Goal: Transaction & Acquisition: Purchase product/service

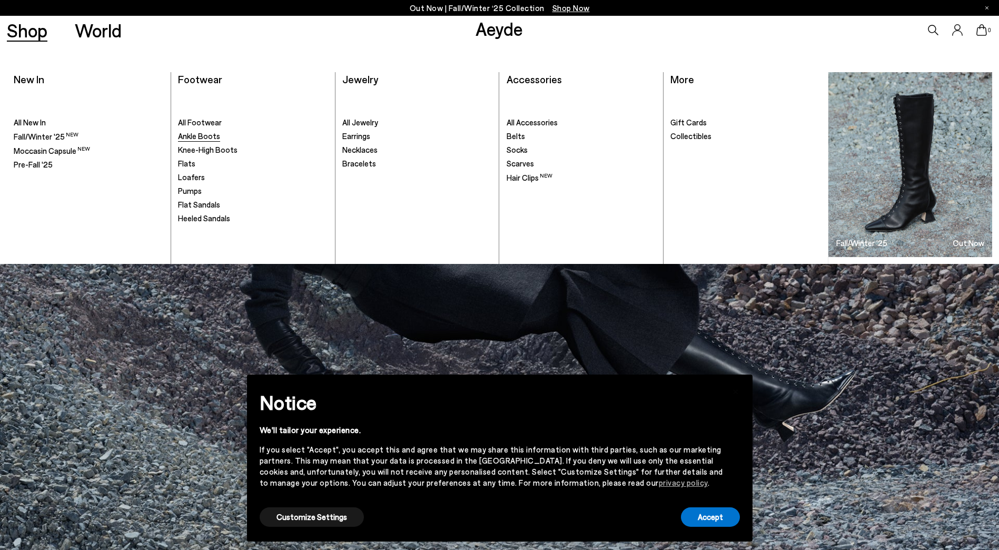
click at [199, 132] on span "Ankle Boots" at bounding box center [199, 135] width 42 height 9
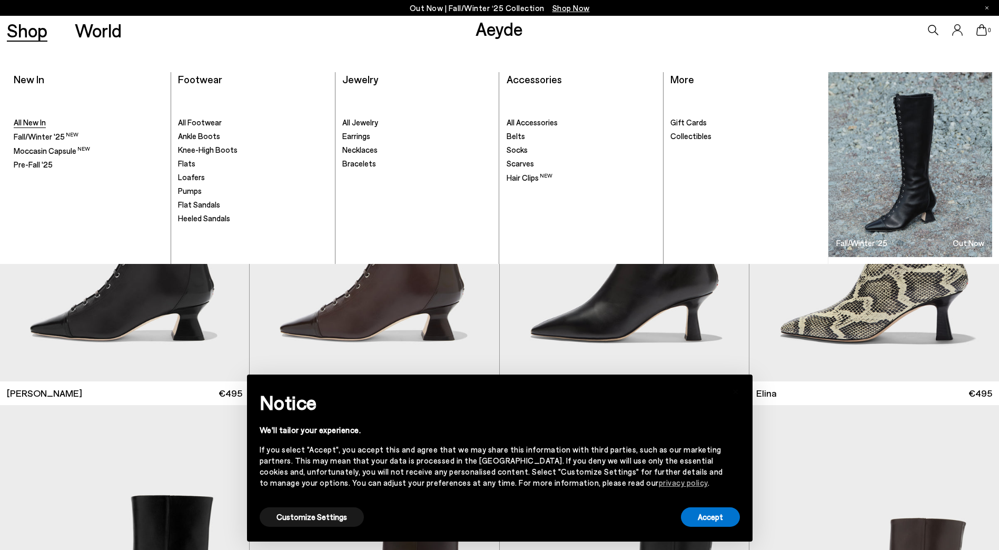
click at [42, 120] on span "All New In" at bounding box center [30, 121] width 32 height 9
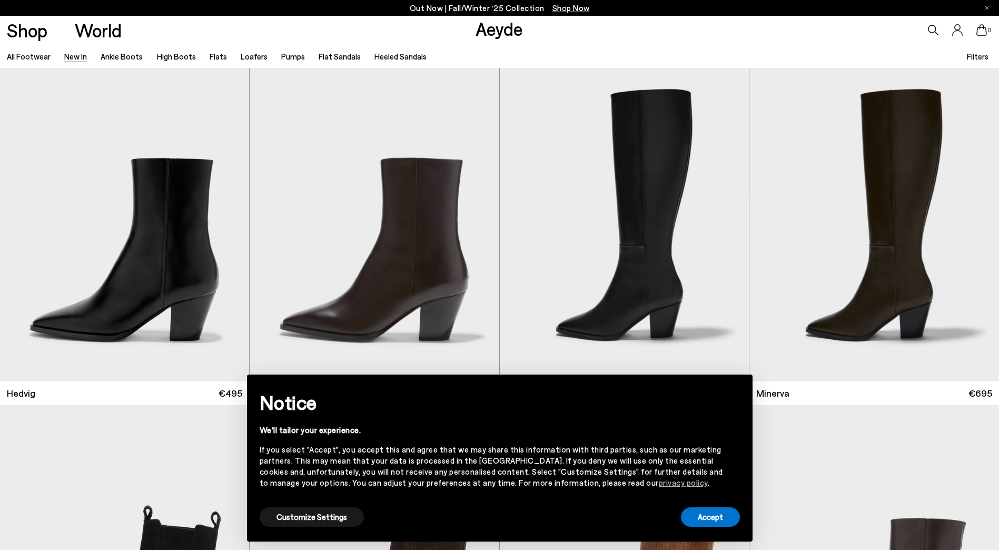
click at [981, 52] on span "Filters" at bounding box center [978, 56] width 22 height 9
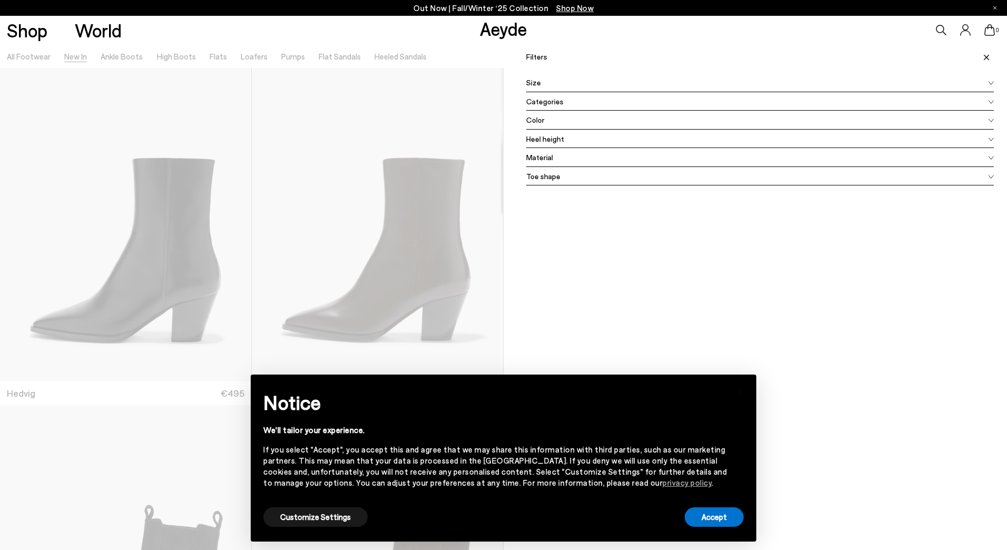
click at [540, 115] on div "Color" at bounding box center [760, 120] width 468 height 19
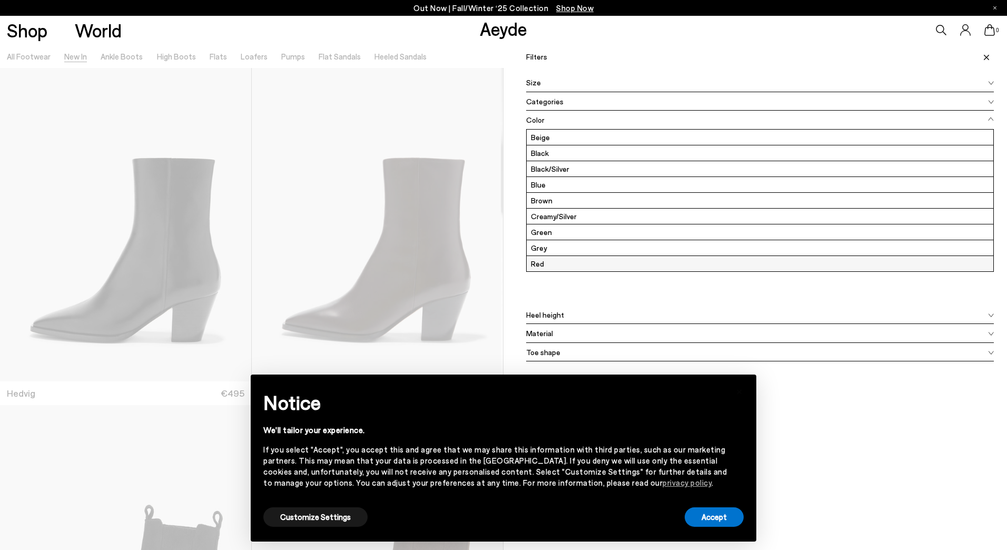
click at [541, 265] on label "Red" at bounding box center [760, 263] width 467 height 15
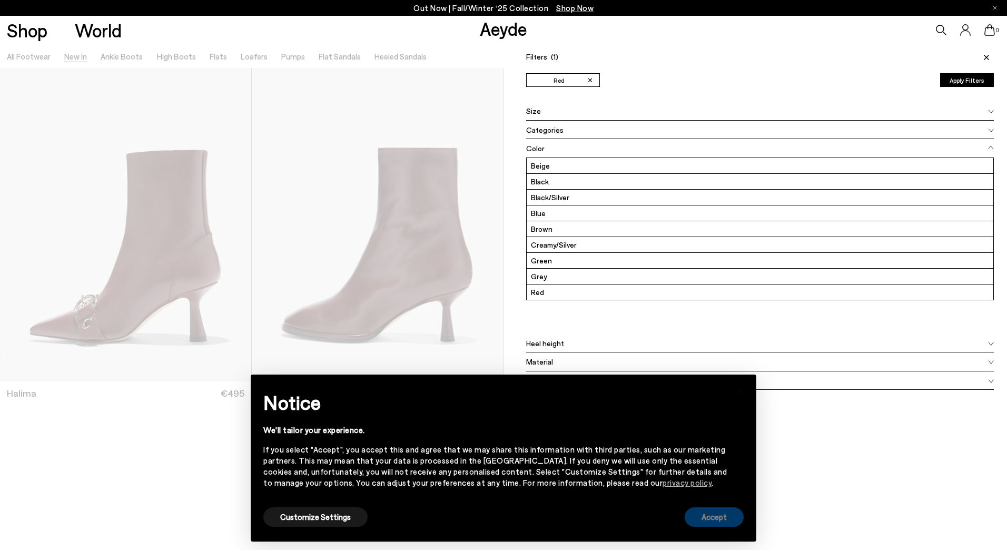
click at [716, 522] on button "Accept" at bounding box center [714, 516] width 59 height 19
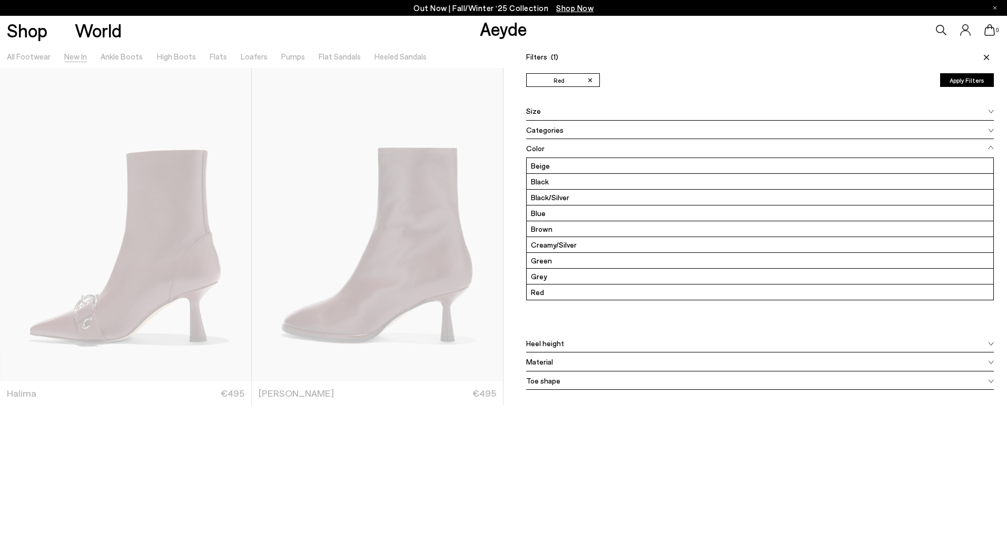
click at [548, 344] on span "Heel height" at bounding box center [545, 343] width 38 height 11
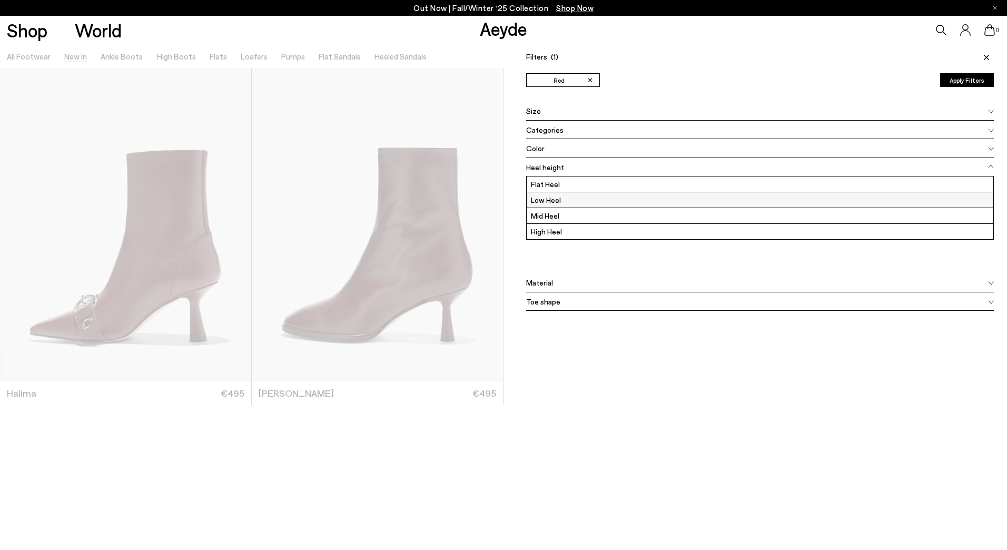
click at [549, 198] on label "Low Heel" at bounding box center [760, 199] width 467 height 15
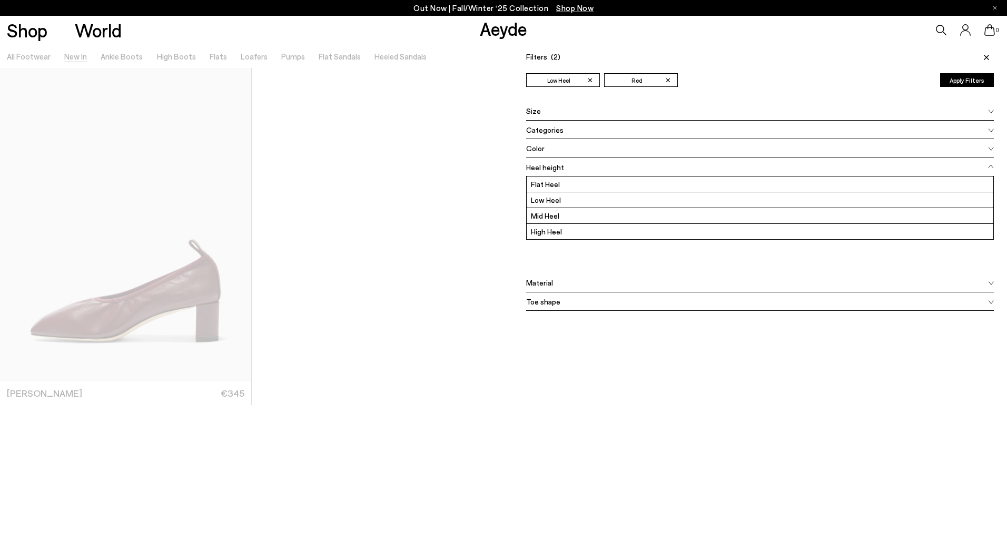
click at [564, 346] on div "Filters (2) ✕ Low Heel ✕ Red Apply filters ✕ Low Heel ✕ Red Apply Filters Avail…" at bounding box center [754, 319] width 503 height 550
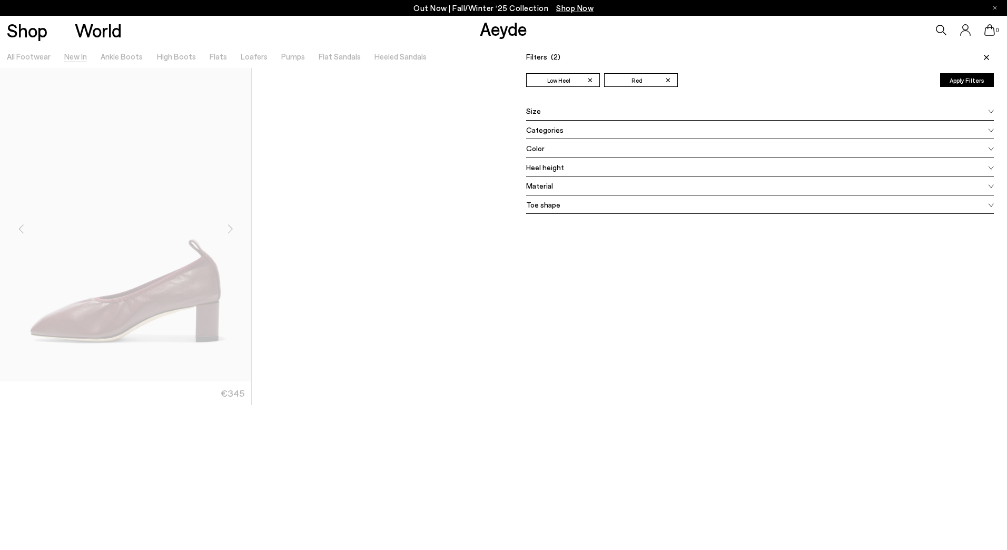
click at [221, 340] on div at bounding box center [251, 319] width 503 height 550
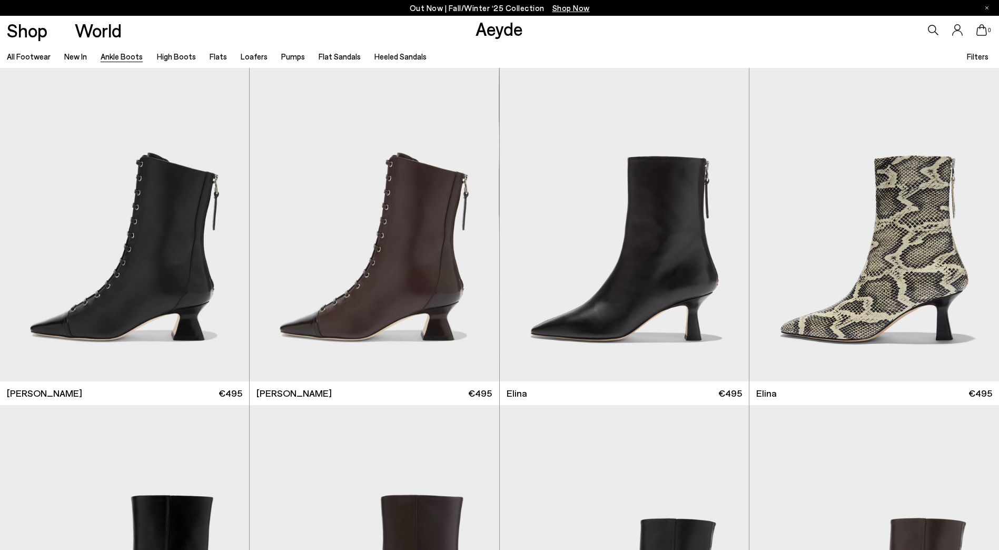
click at [131, 56] on link "Ankle Boots" at bounding box center [122, 56] width 42 height 9
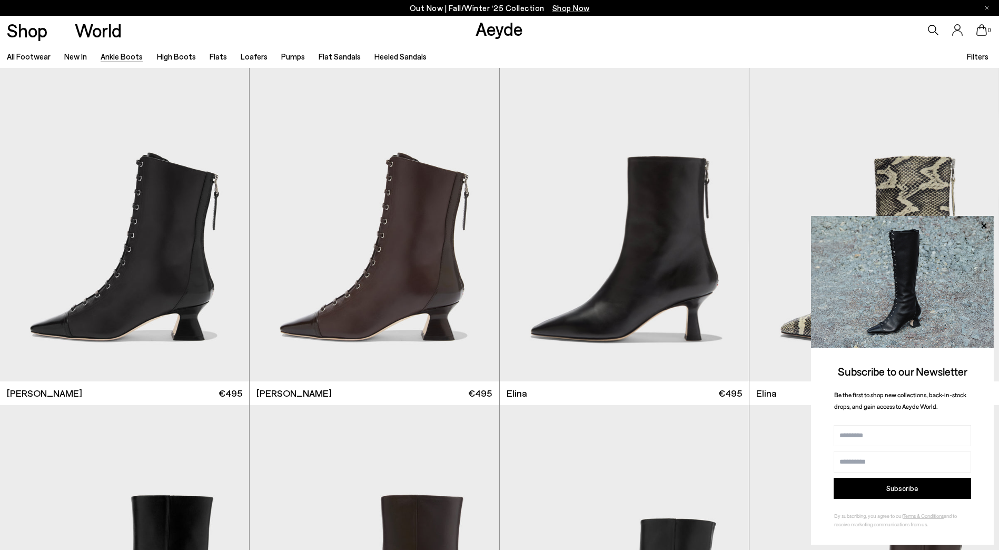
click at [981, 55] on span "Filters" at bounding box center [978, 56] width 22 height 9
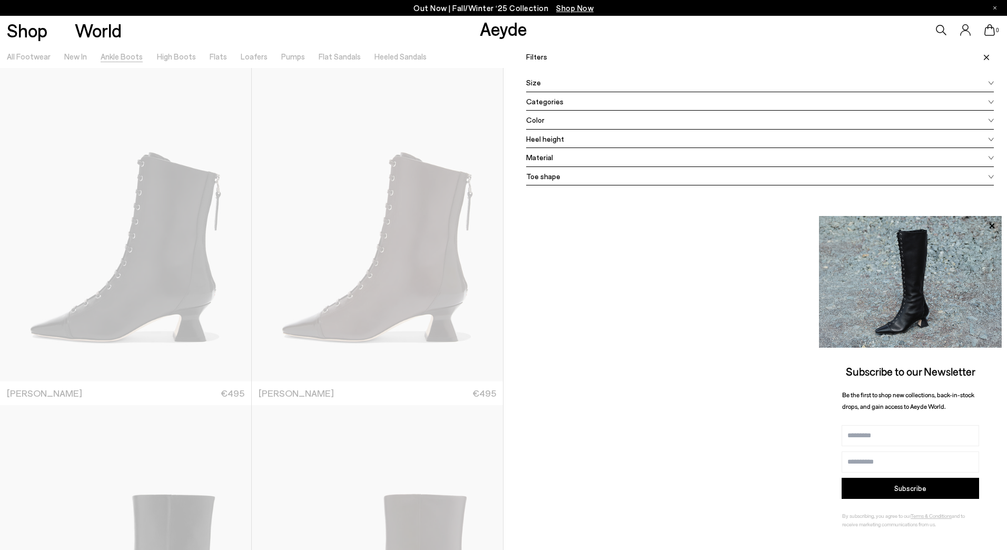
click at [551, 138] on span "Heel height" at bounding box center [545, 138] width 38 height 11
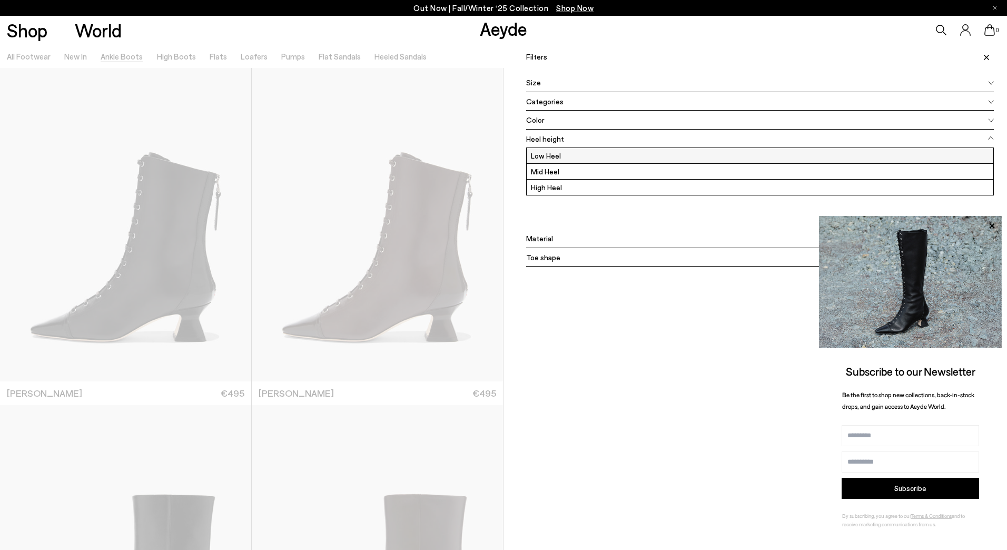
click at [546, 153] on label "Low Heel" at bounding box center [760, 155] width 467 height 15
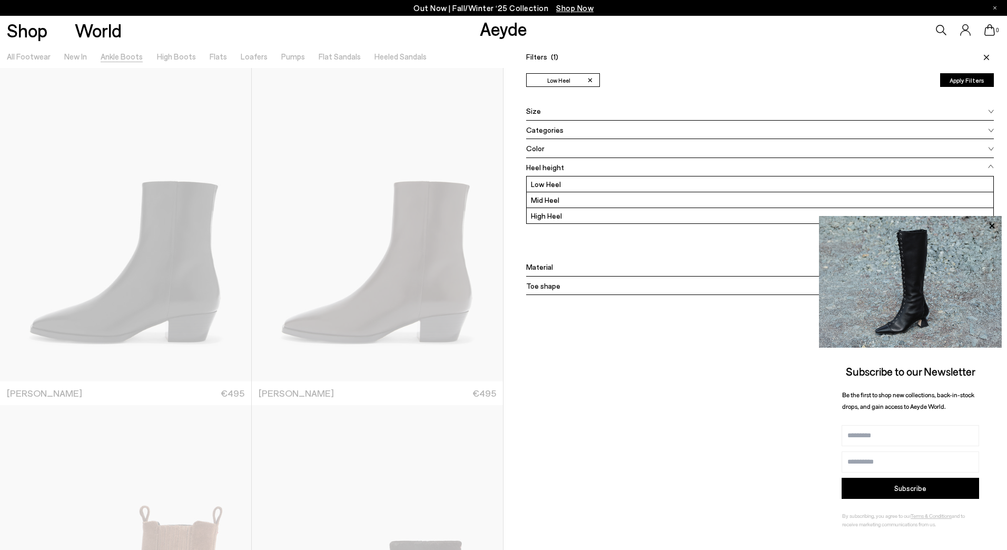
click at [991, 221] on img at bounding box center [910, 282] width 183 height 132
click at [987, 222] on icon at bounding box center [992, 226] width 14 height 14
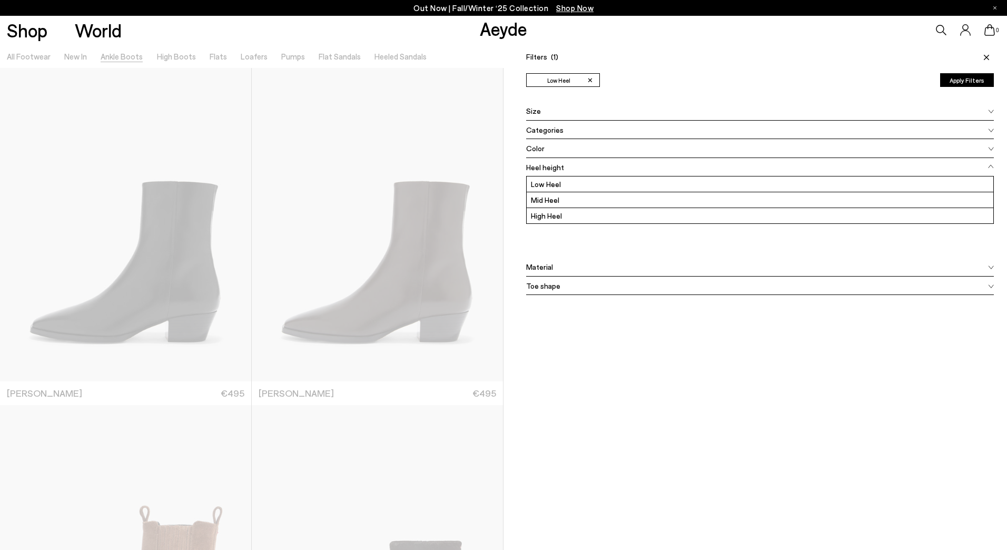
click at [693, 383] on div "Filters (1) ✕ Low Heel Apply filters ✕ Low Heel Apply Filters Availability In s…" at bounding box center [754, 319] width 503 height 550
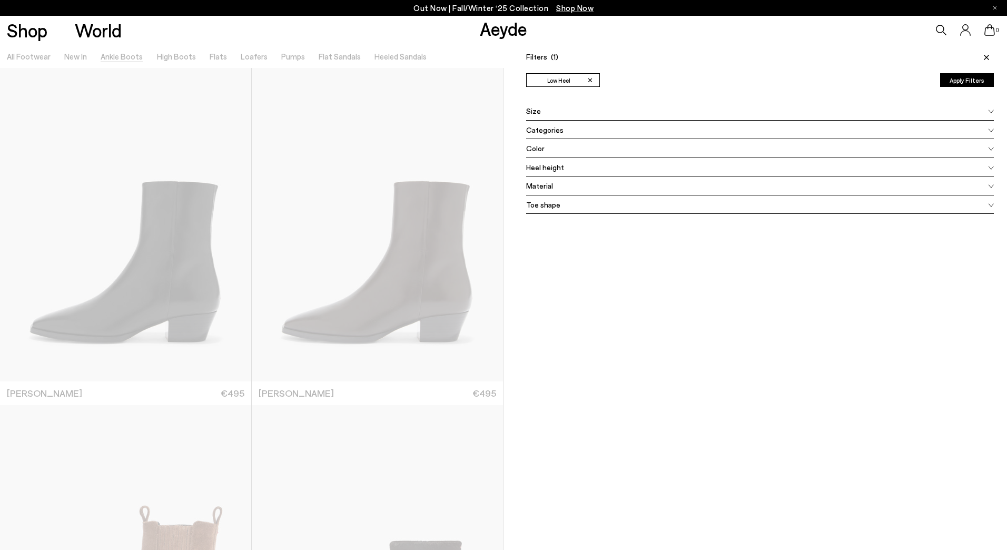
click at [580, 369] on div "Filters (1) ✕ Low Heel Apply filters ✕ Low Heel Apply Filters Availability In s…" at bounding box center [754, 319] width 503 height 550
click at [955, 83] on button "Apply Filters" at bounding box center [967, 80] width 54 height 14
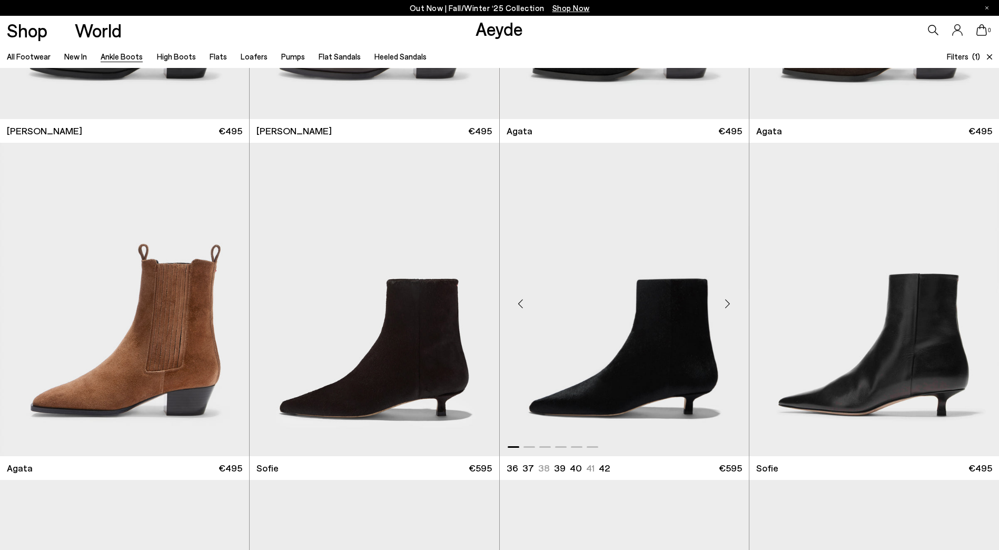
scroll to position [369, 0]
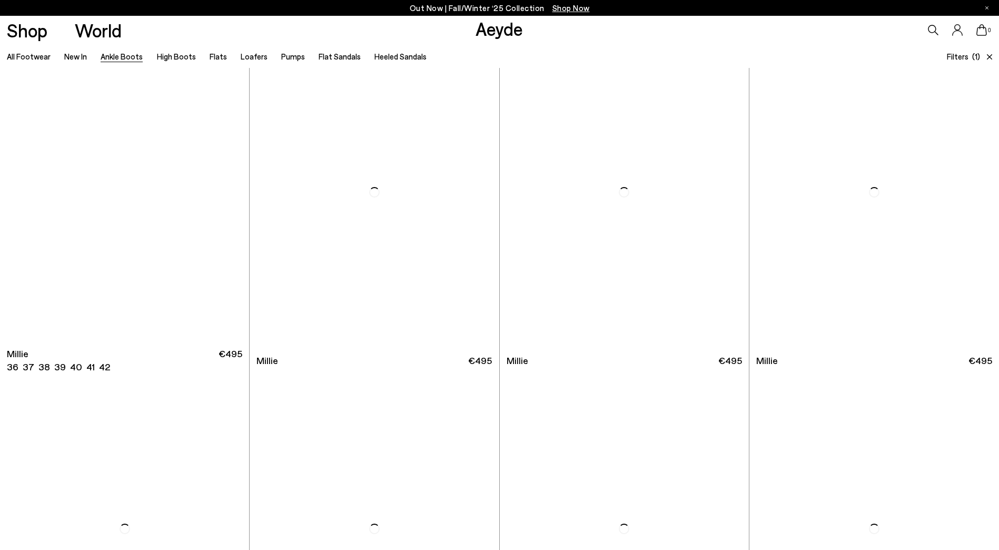
scroll to position [2370, 0]
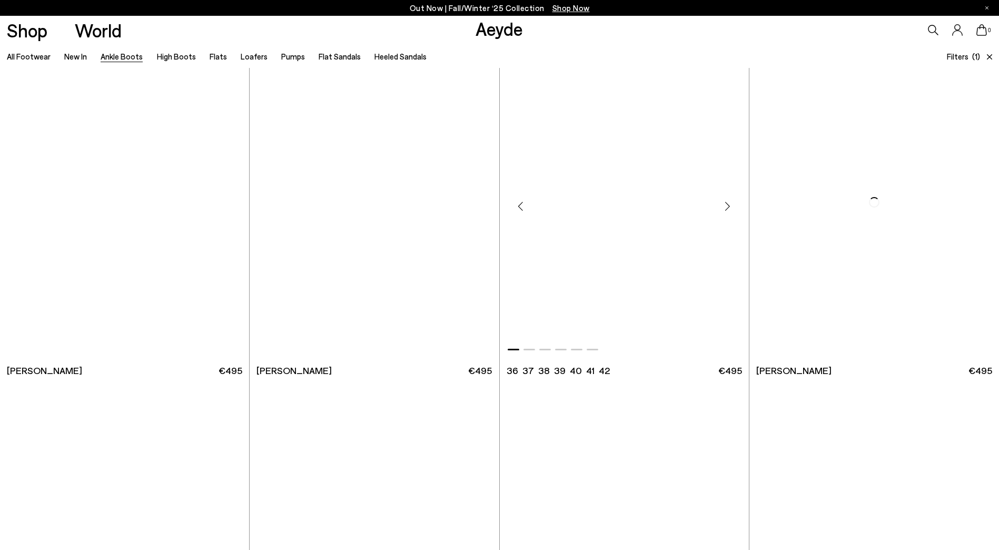
scroll to position [3950, 0]
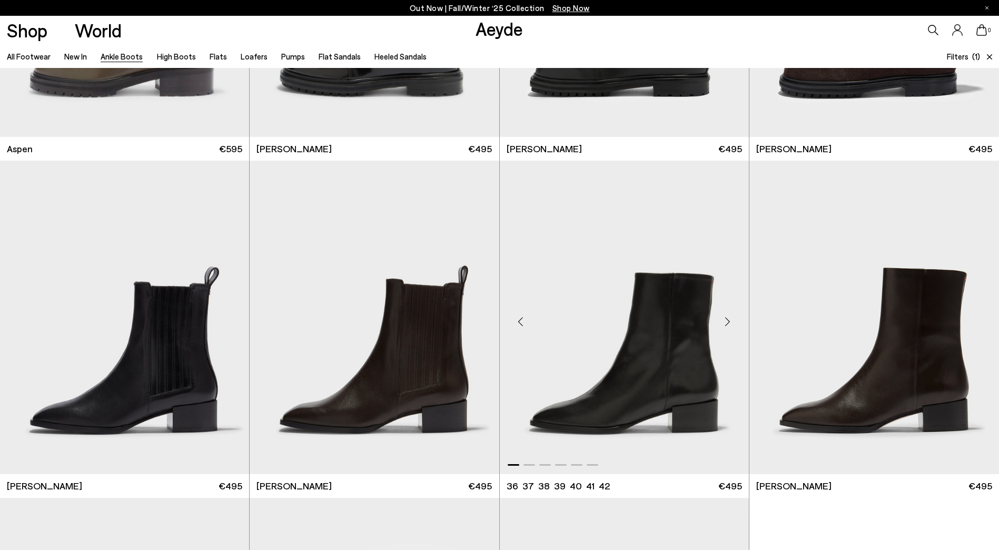
click at [648, 333] on img "1 / 6" at bounding box center [624, 317] width 249 height 313
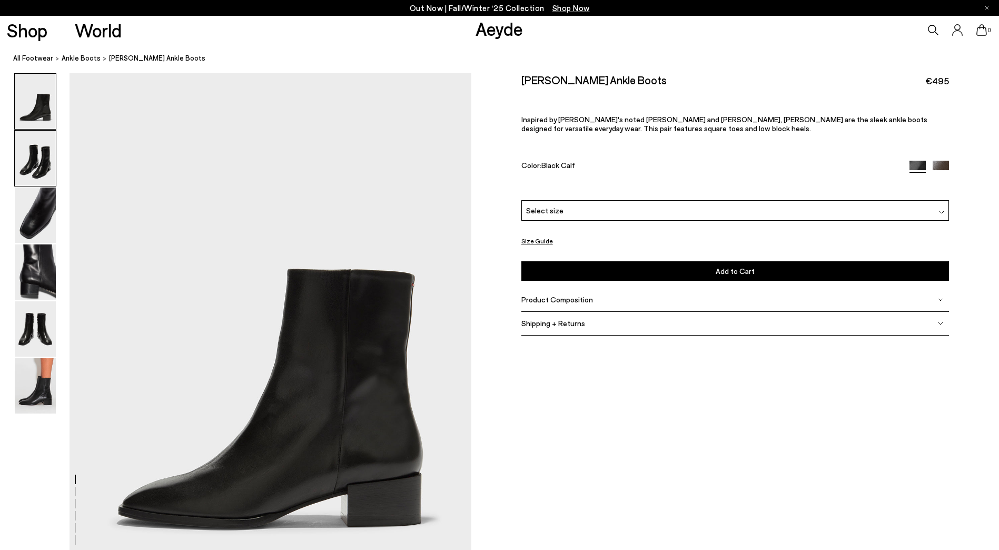
click at [36, 171] on img at bounding box center [35, 158] width 41 height 55
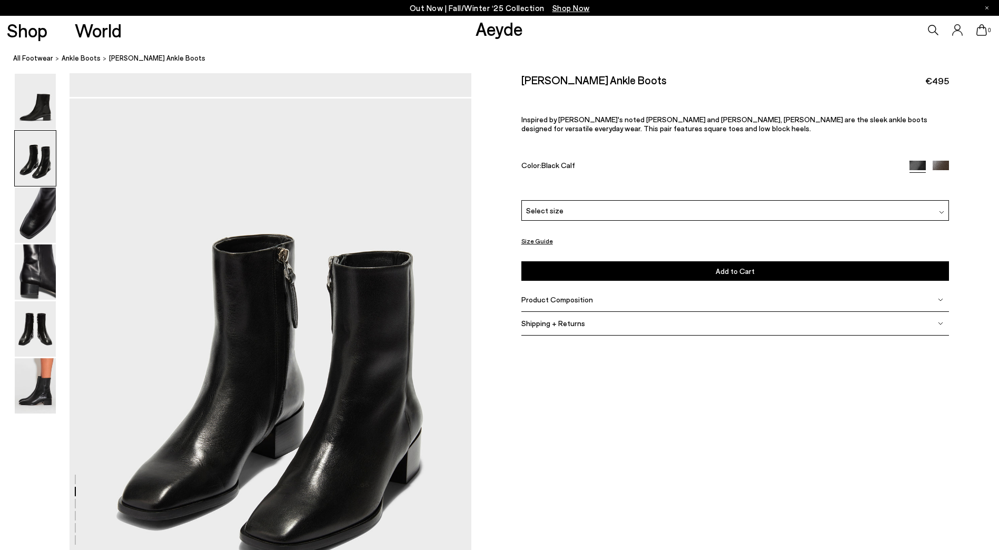
scroll to position [538, 0]
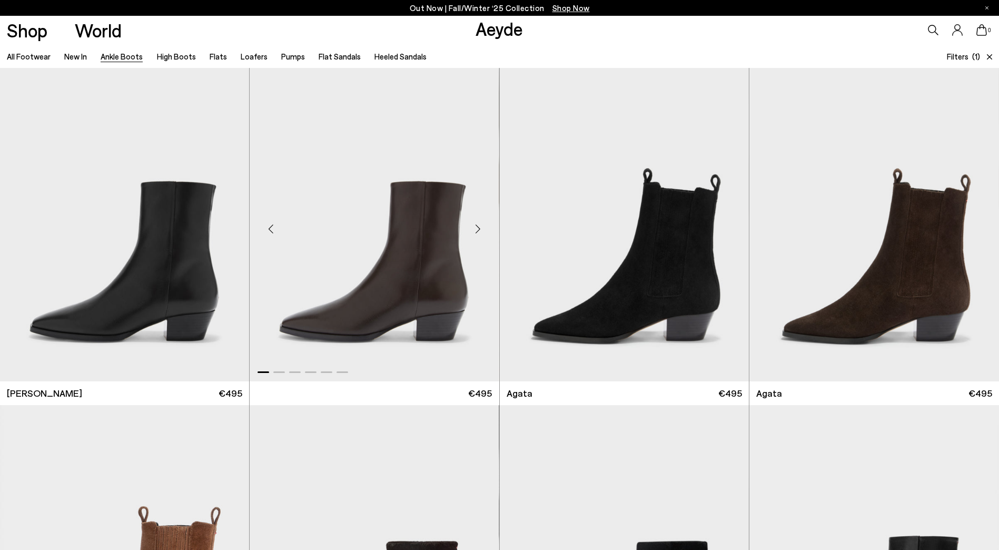
click at [395, 290] on img "1 / 6" at bounding box center [374, 224] width 249 height 313
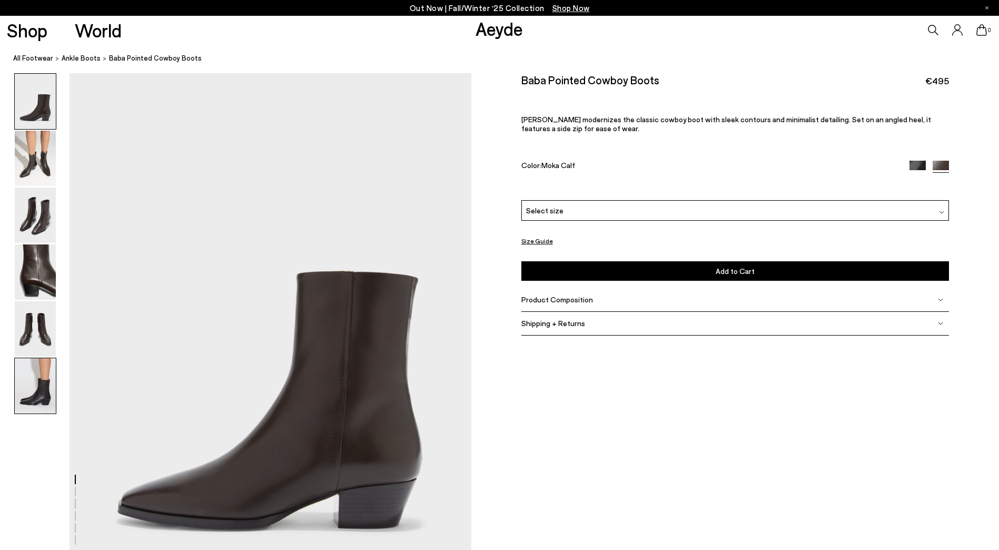
click at [50, 404] on img at bounding box center [35, 385] width 41 height 55
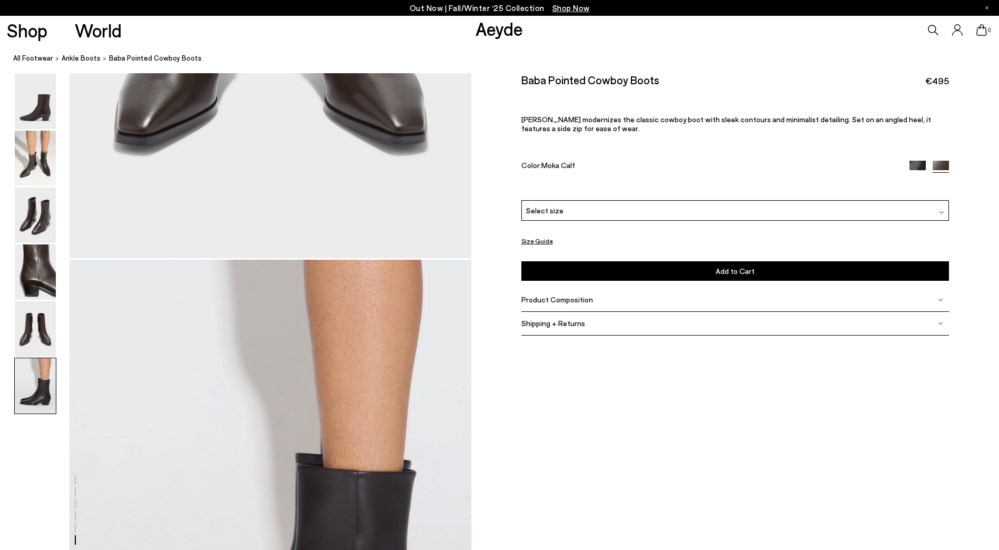
scroll to position [2759, 0]
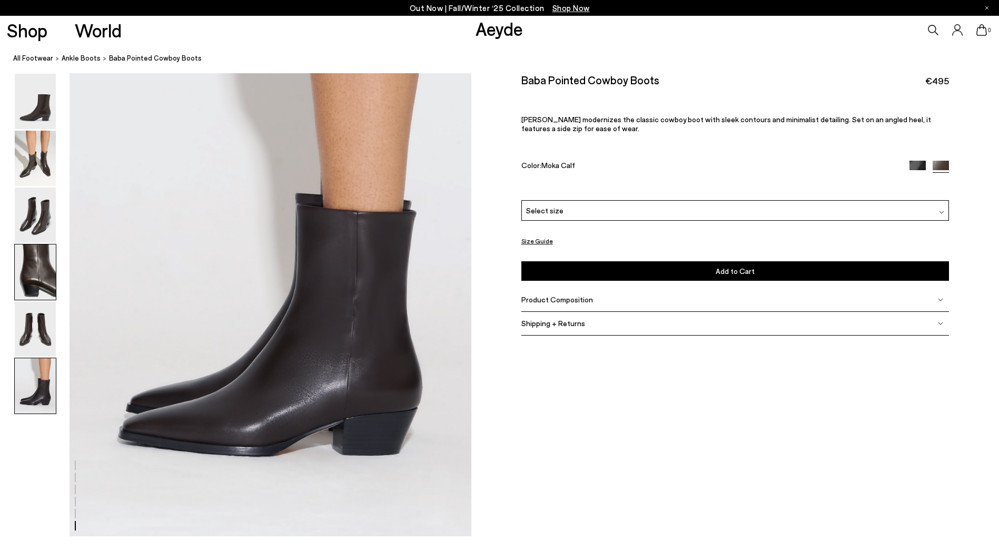
click at [27, 299] on img at bounding box center [35, 271] width 41 height 55
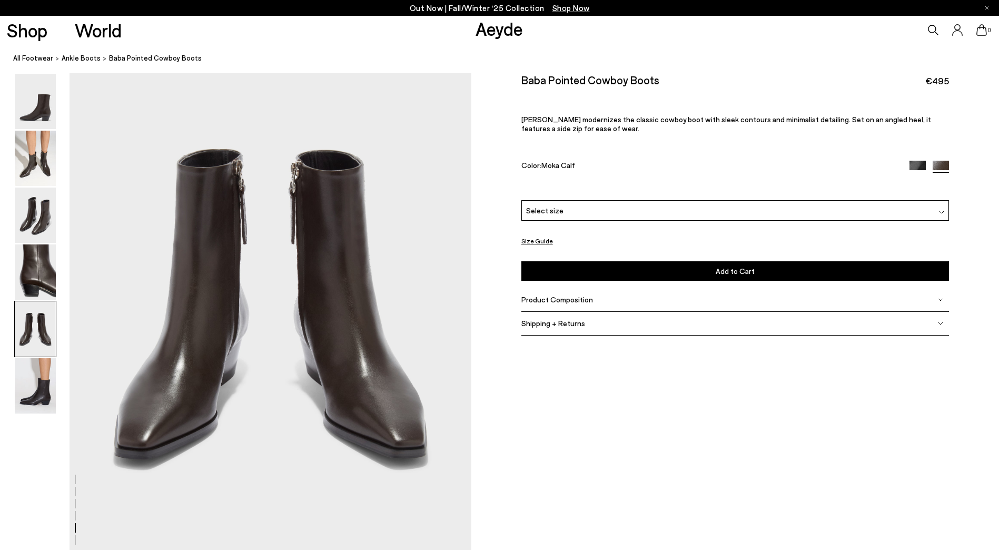
click at [34, 323] on img at bounding box center [35, 328] width 41 height 55
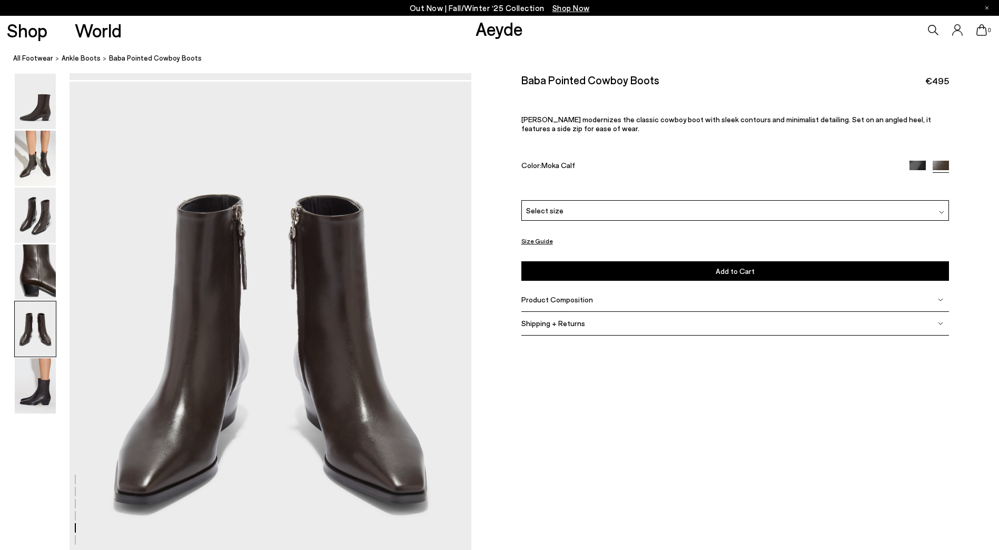
scroll to position [2150, 0]
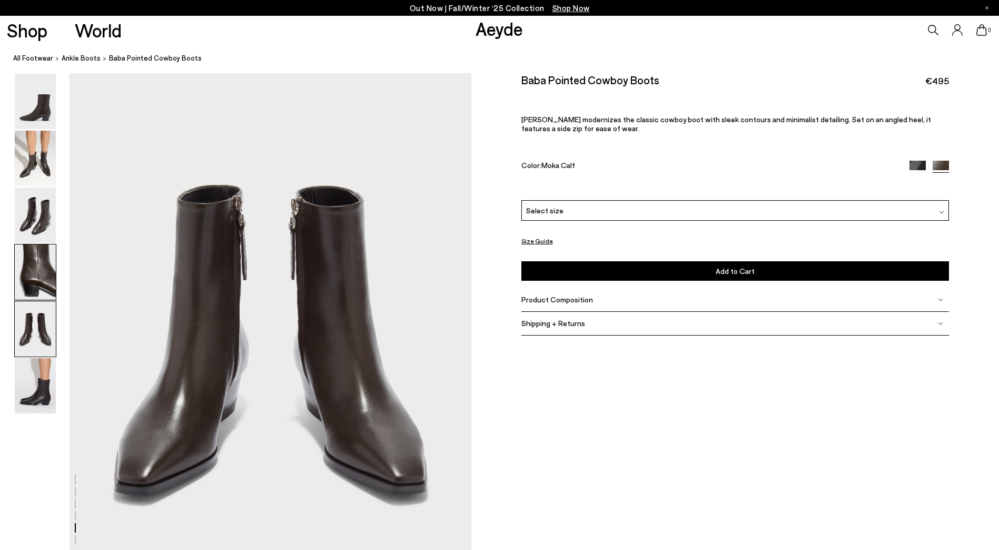
click at [33, 272] on img at bounding box center [35, 271] width 41 height 55
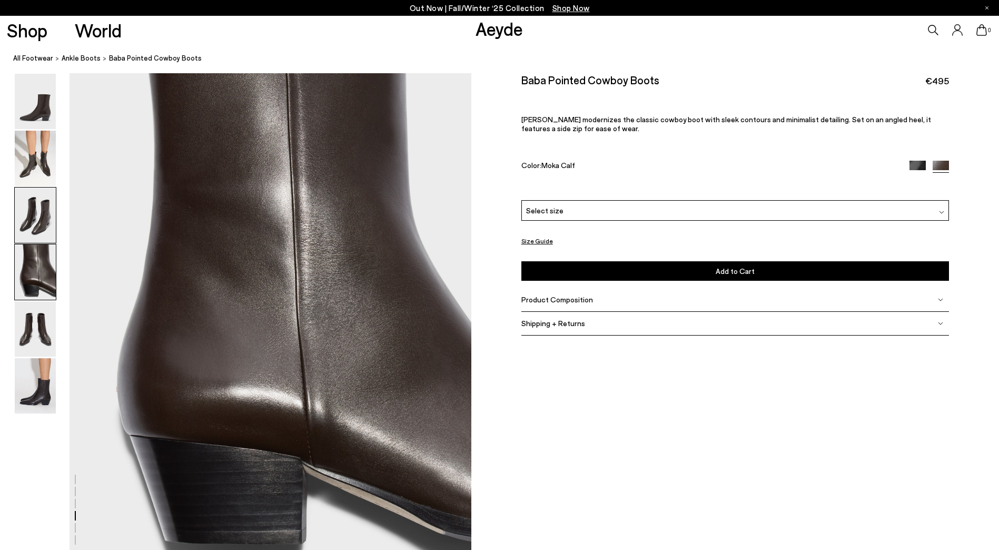
click at [41, 214] on img at bounding box center [35, 214] width 41 height 55
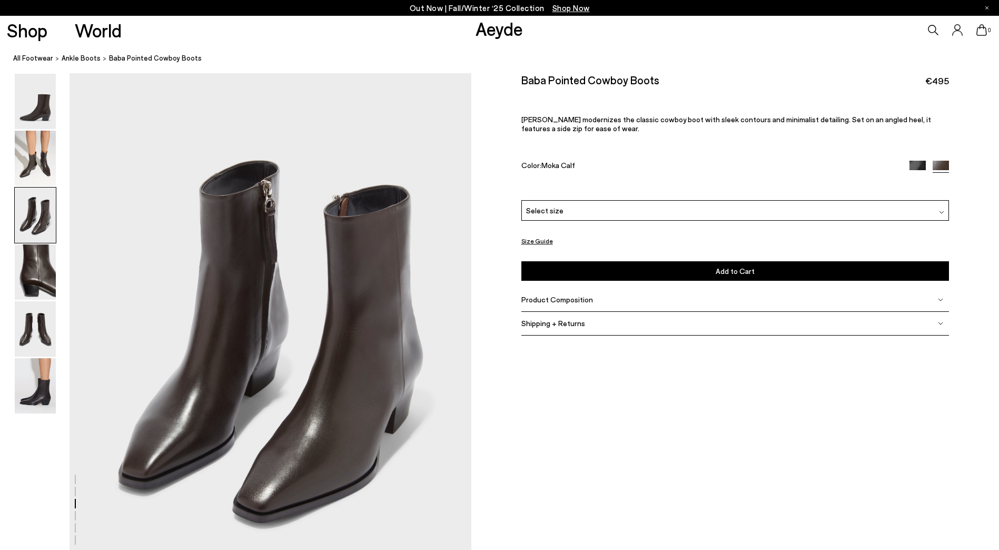
scroll to position [1075, 0]
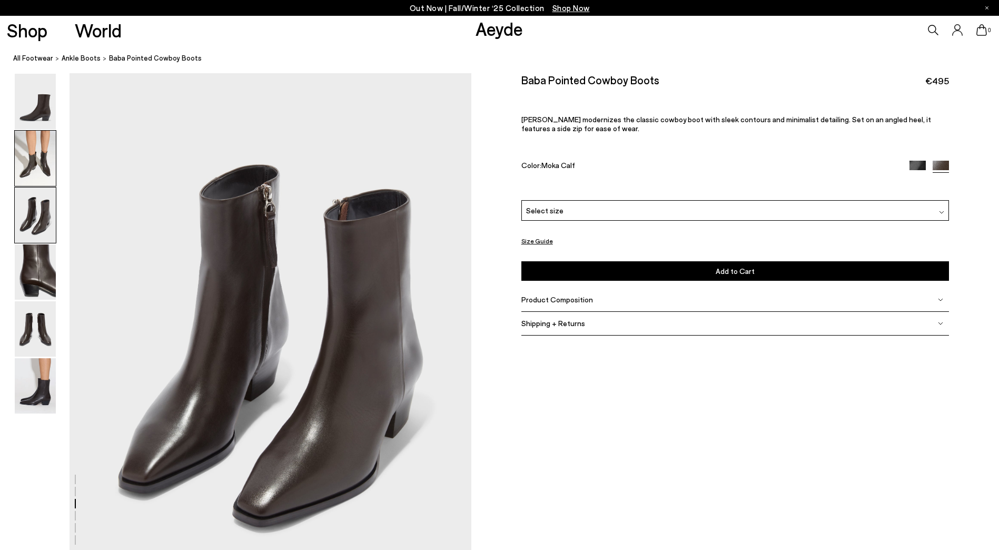
click at [42, 161] on img at bounding box center [35, 158] width 41 height 55
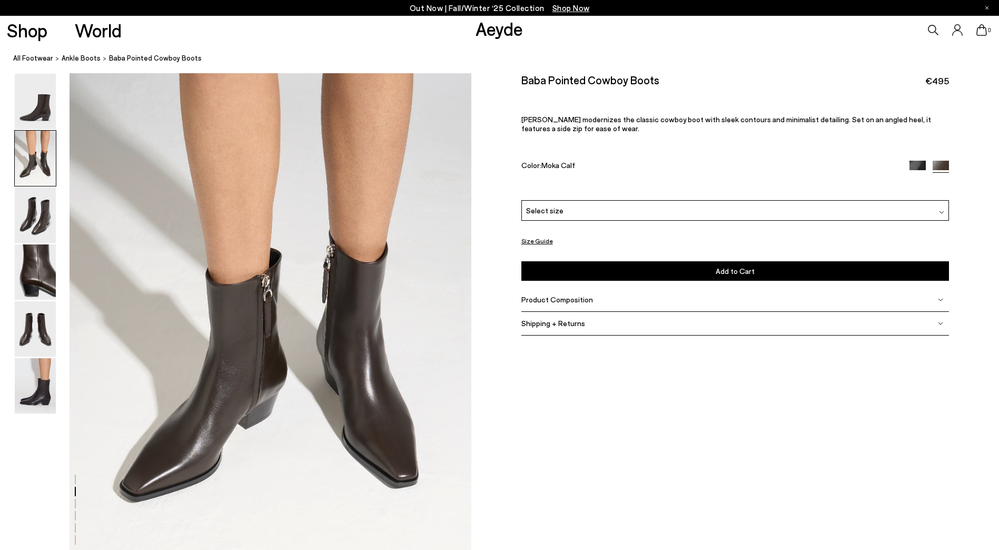
scroll to position [538, 0]
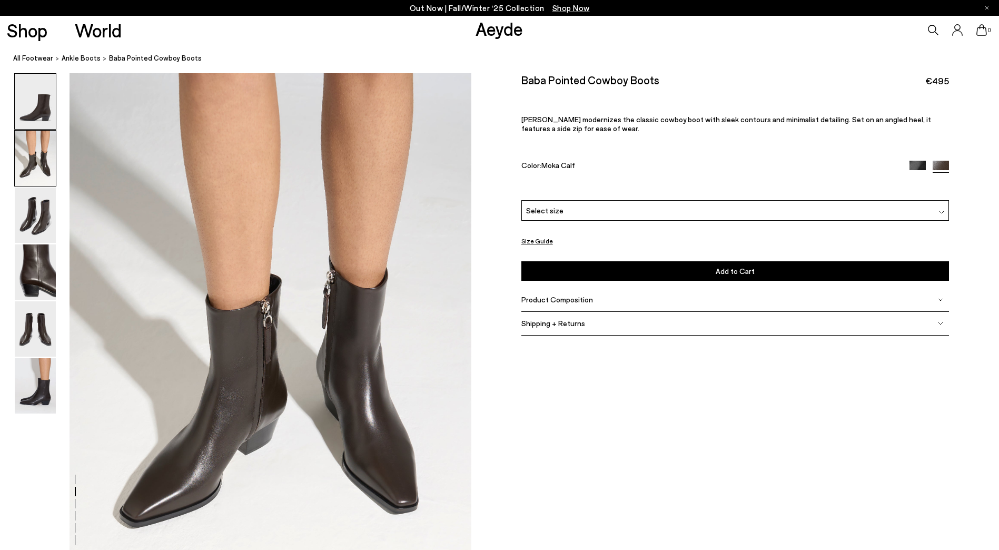
click at [26, 105] on img at bounding box center [35, 101] width 41 height 55
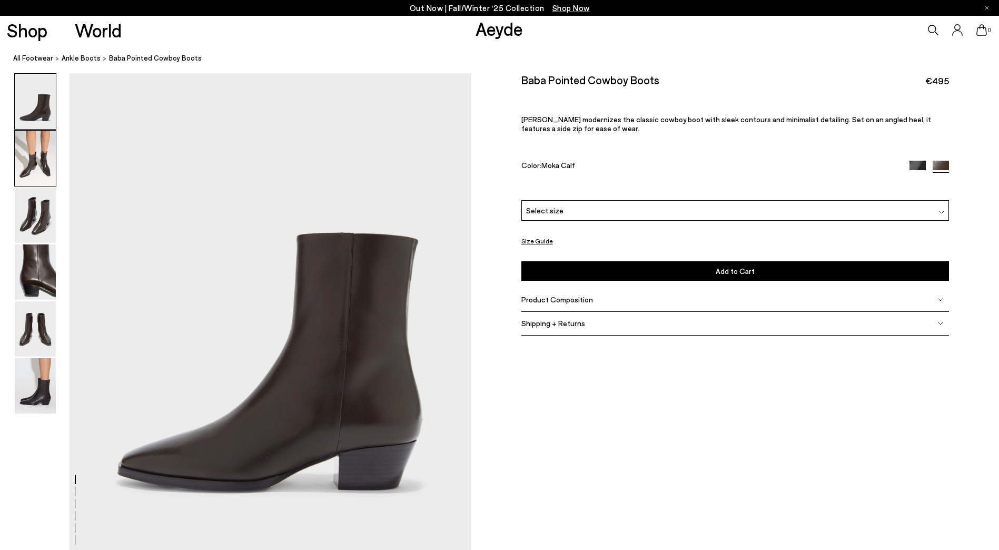
scroll to position [0, 0]
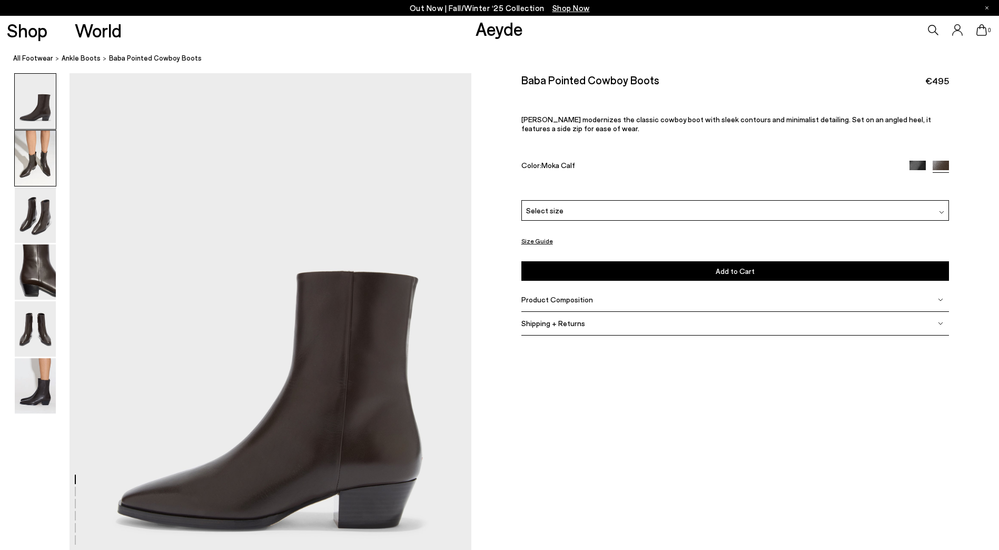
click at [26, 163] on img at bounding box center [35, 158] width 41 height 55
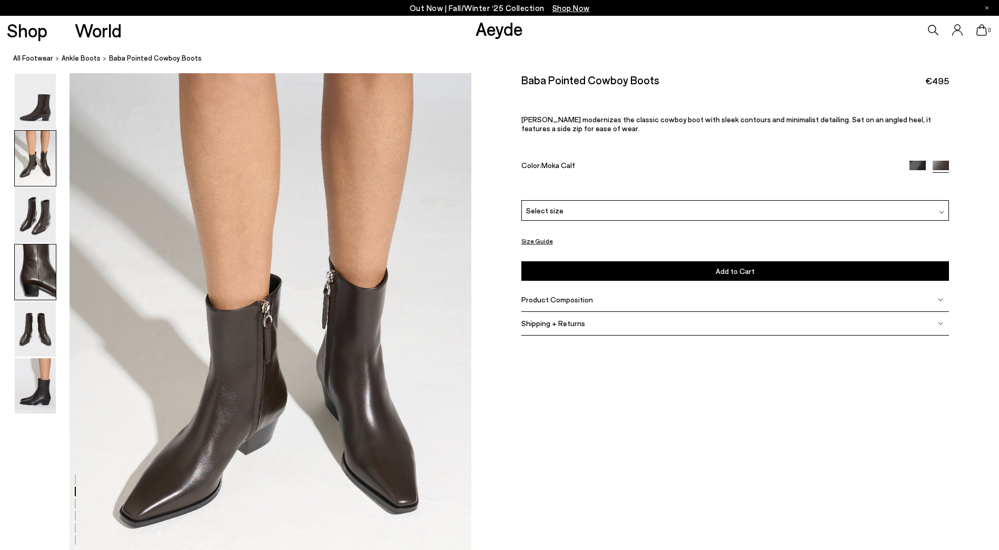
click at [32, 253] on img at bounding box center [35, 271] width 41 height 55
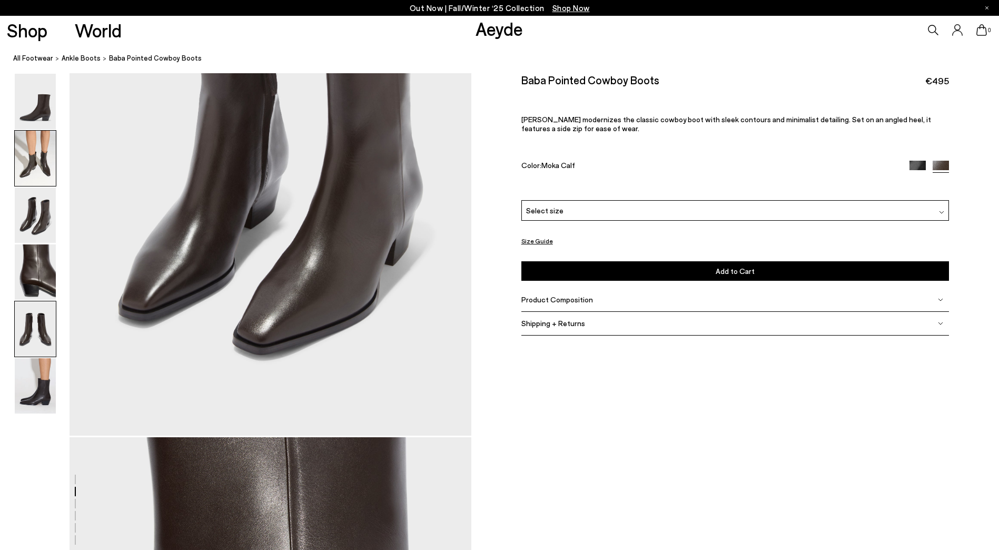
click at [36, 319] on img at bounding box center [35, 328] width 41 height 55
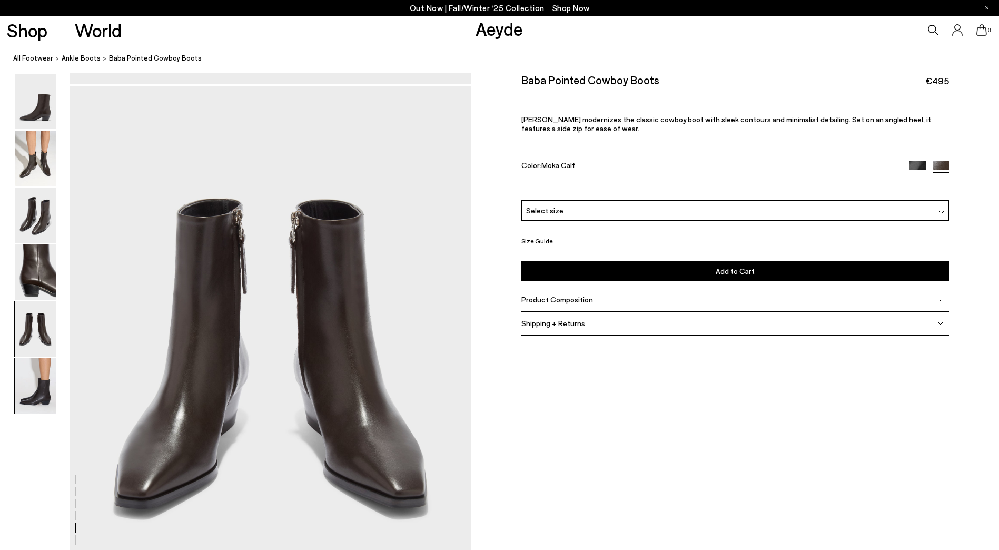
click at [42, 382] on img at bounding box center [35, 385] width 41 height 55
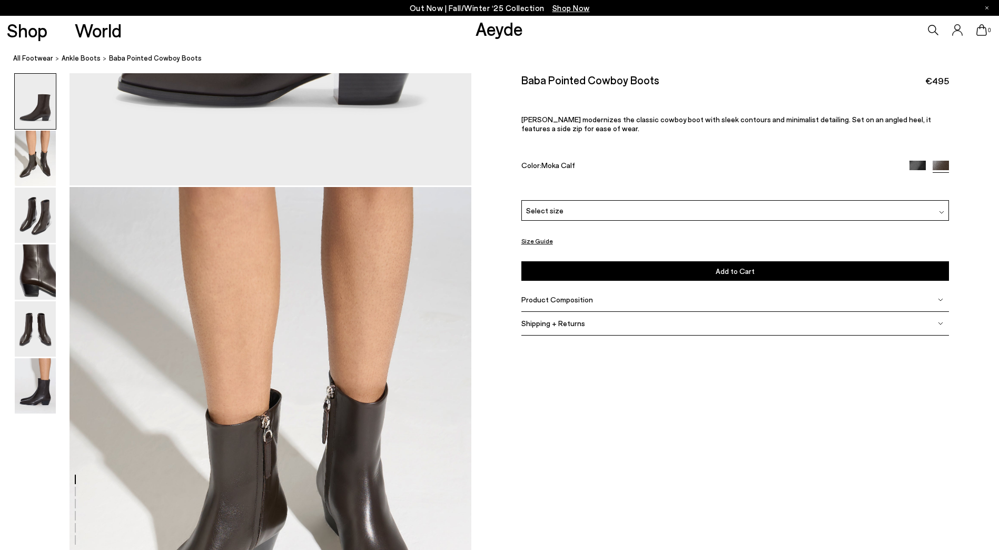
scroll to position [337, 0]
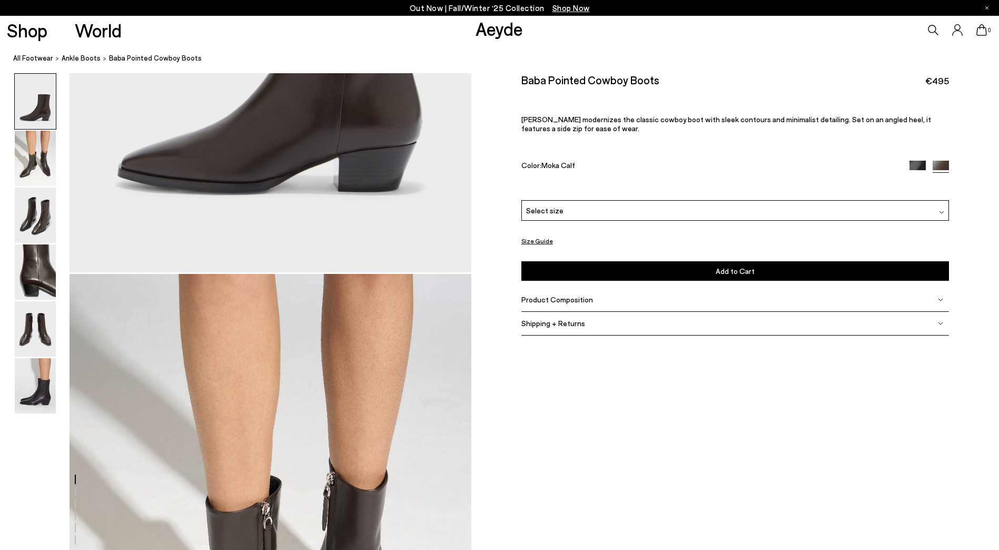
click at [48, 114] on img at bounding box center [35, 101] width 41 height 55
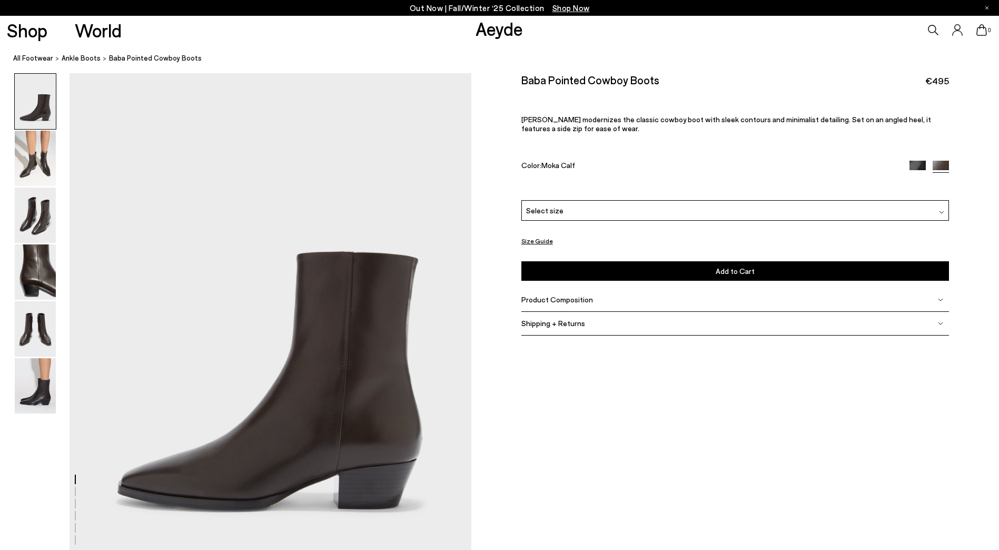
scroll to position [0, 0]
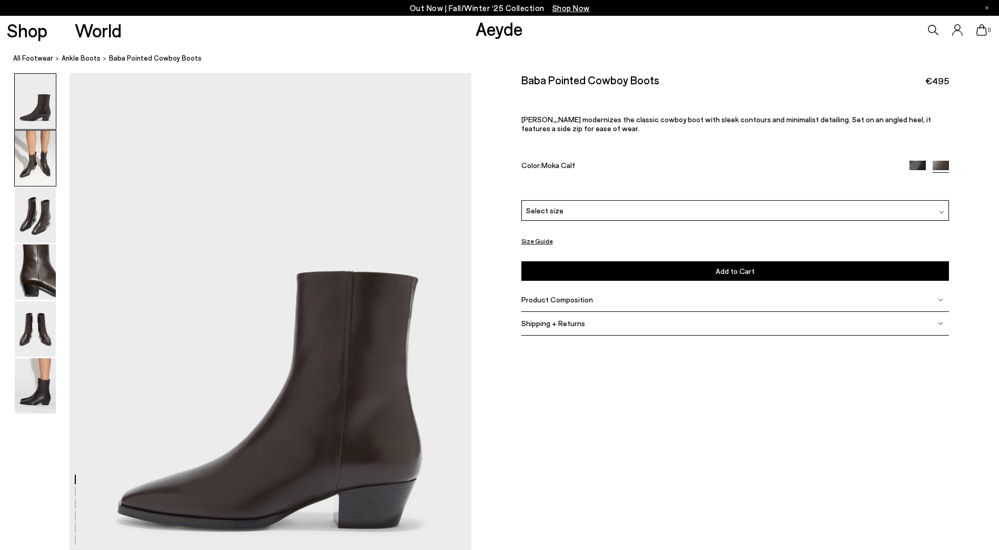
click at [46, 167] on img at bounding box center [35, 158] width 41 height 55
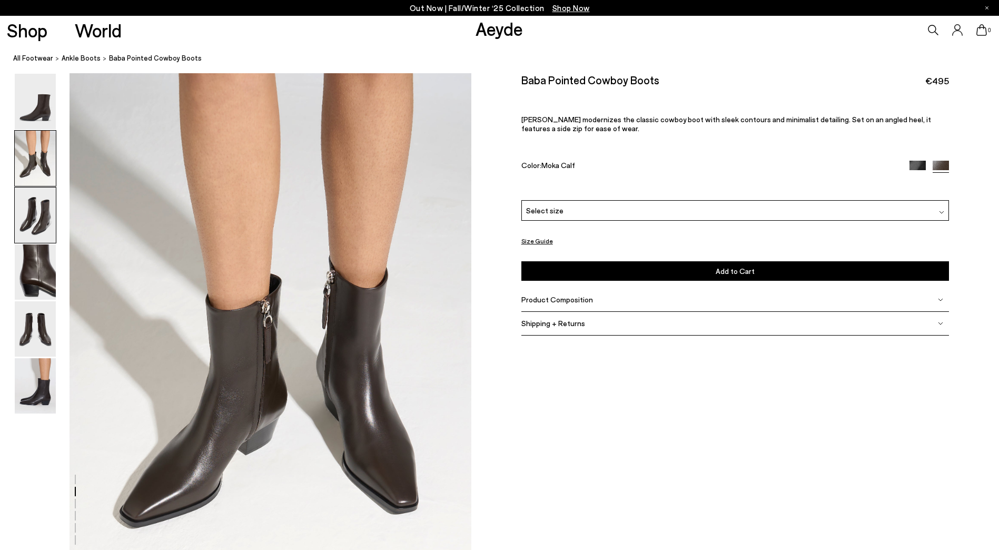
click at [39, 209] on img at bounding box center [35, 214] width 41 height 55
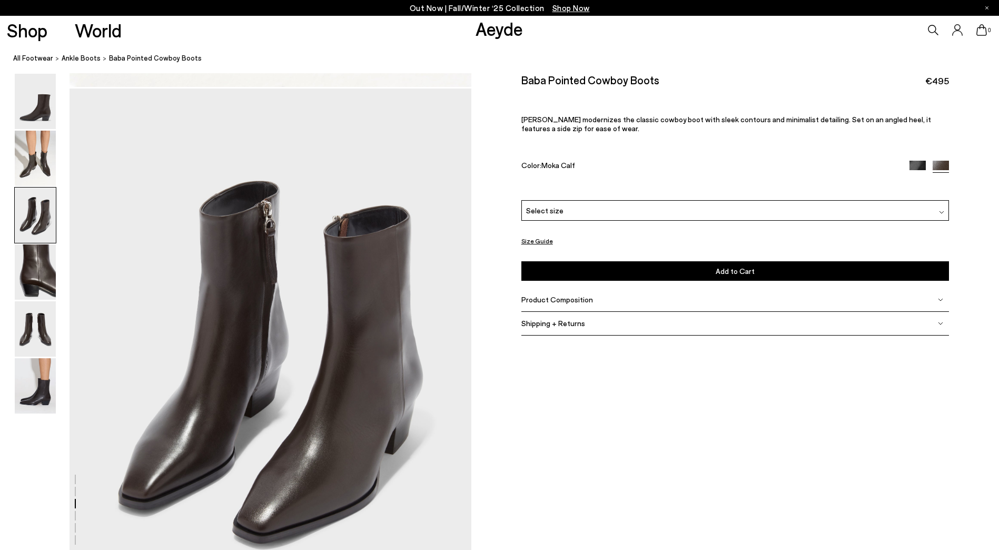
scroll to position [1075, 0]
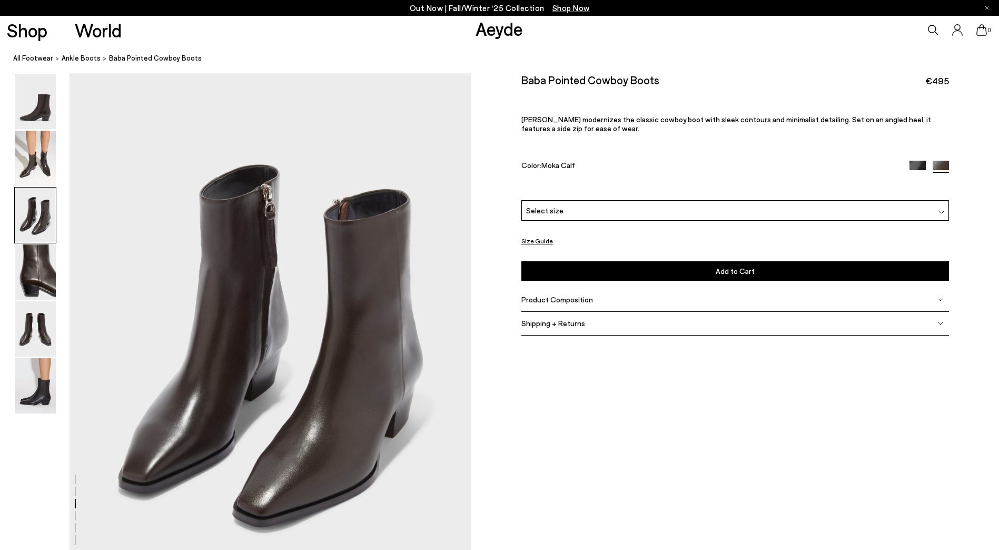
click at [572, 211] on div "Select size" at bounding box center [735, 210] width 428 height 21
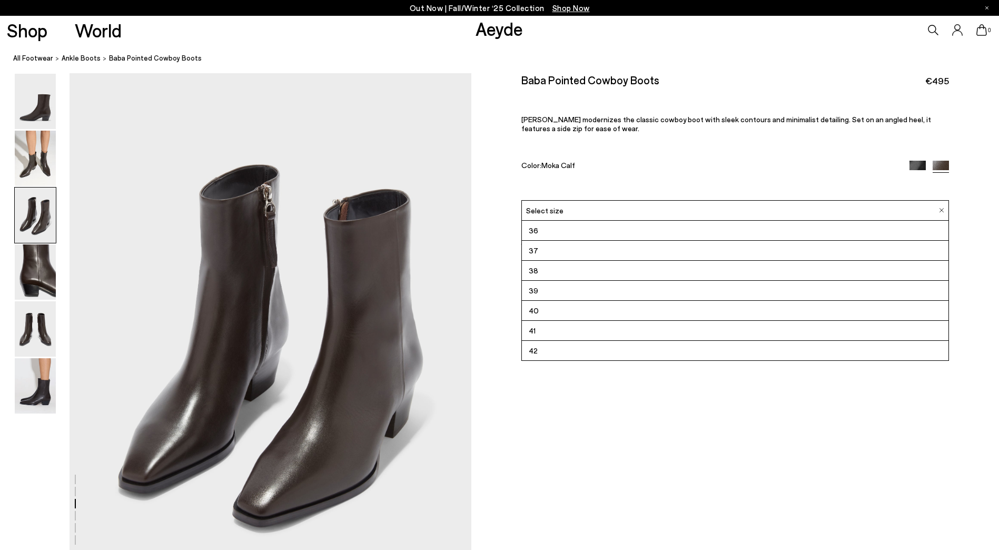
click at [574, 272] on li "38" at bounding box center [735, 271] width 427 height 20
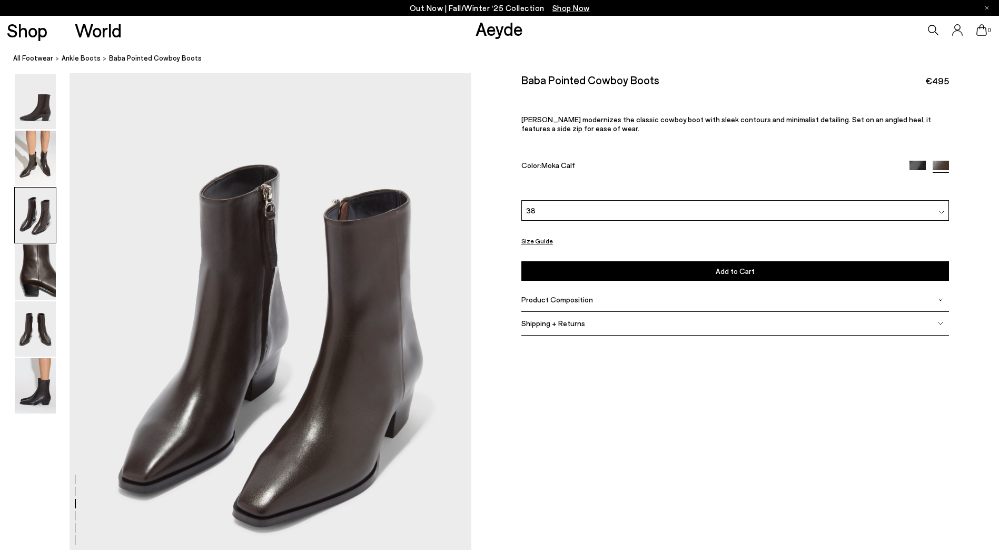
click at [693, 281] on button "Add to Cart Select a Size First" at bounding box center [735, 270] width 428 height 19
